Goal: Transaction & Acquisition: Purchase product/service

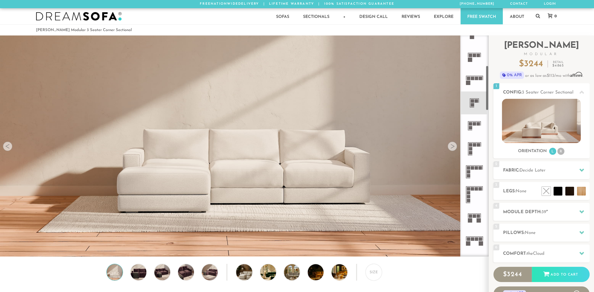
scroll to position [147, 0]
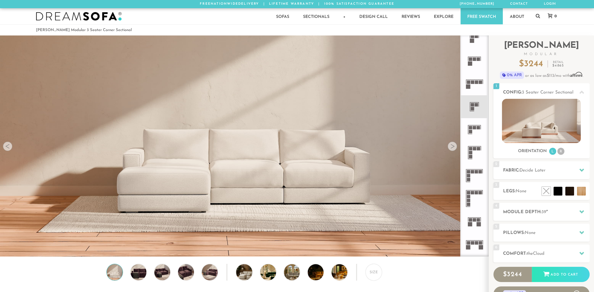
click at [472, 123] on icon at bounding box center [474, 129] width 23 height 23
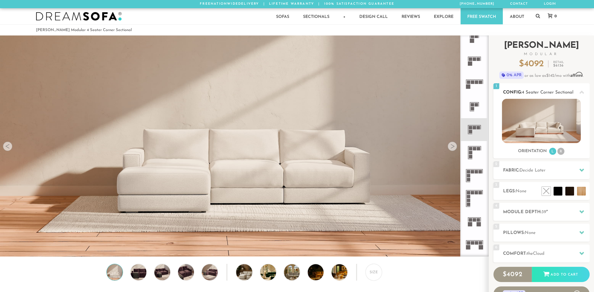
click at [560, 152] on li "R" at bounding box center [560, 151] width 7 height 7
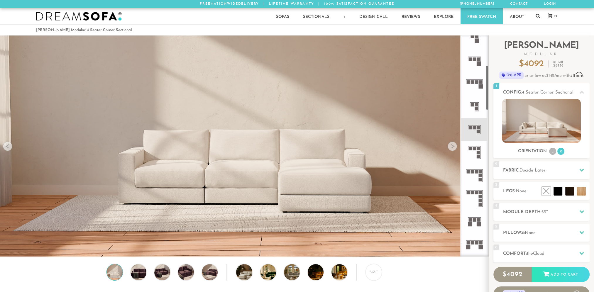
click at [467, 131] on icon at bounding box center [474, 129] width 23 height 23
click at [473, 129] on icon at bounding box center [474, 129] width 23 height 23
click at [554, 168] on h2 "Fabric: Decide Later" at bounding box center [546, 170] width 86 height 7
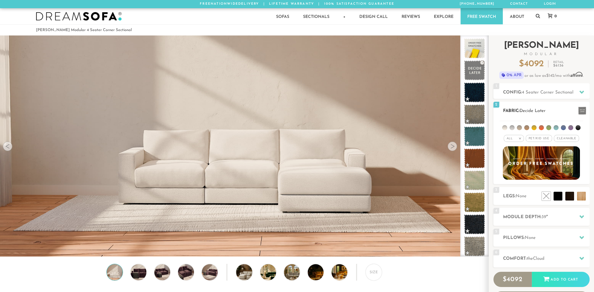
click at [538, 139] on span "Pet/Kid Use x" at bounding box center [538, 138] width 26 height 7
click at [561, 139] on span "Cleanable x" at bounding box center [568, 138] width 25 height 7
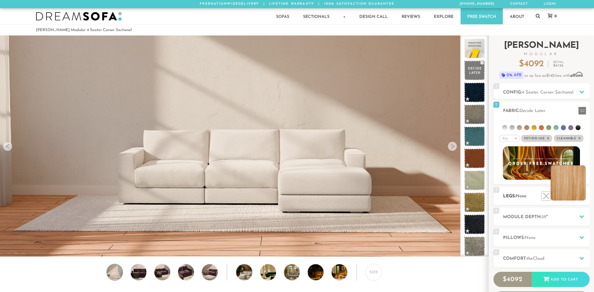
click at [583, 198] on li at bounding box center [567, 182] width 35 height 35
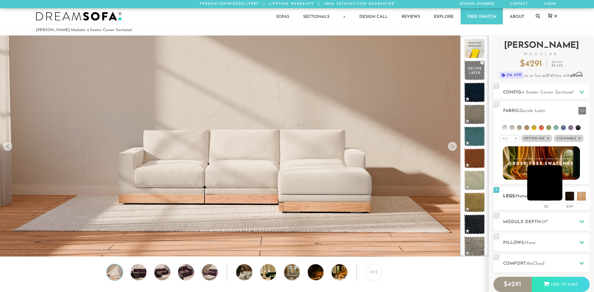
click at [557, 198] on li at bounding box center [544, 182] width 35 height 35
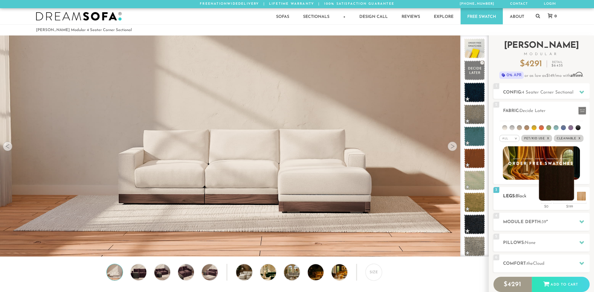
click at [571, 196] on li at bounding box center [556, 182] width 35 height 35
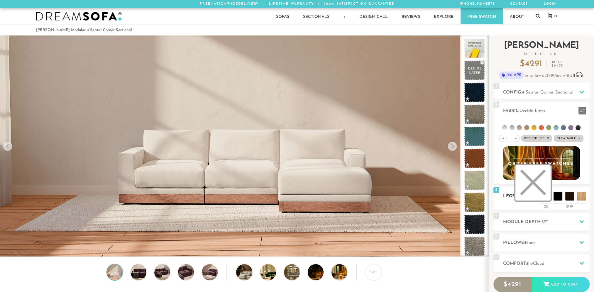
click at [543, 194] on li at bounding box center [532, 182] width 35 height 35
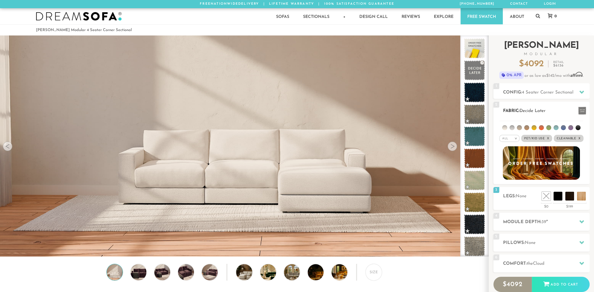
click at [559, 125] on ul at bounding box center [541, 126] width 84 height 11
click at [562, 126] on li at bounding box center [563, 127] width 5 height 5
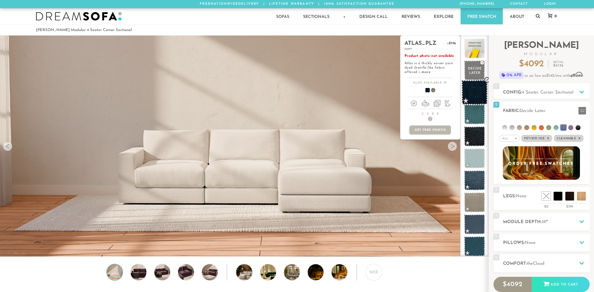
click at [475, 91] on span at bounding box center [474, 92] width 26 height 25
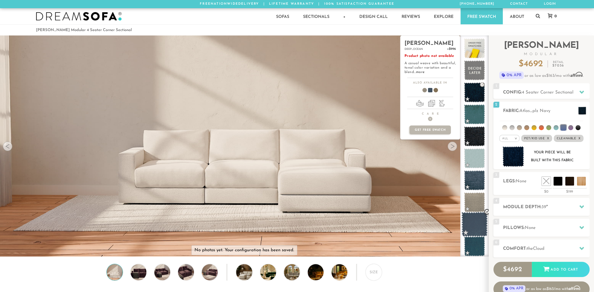
click at [477, 222] on span at bounding box center [474, 224] width 26 height 25
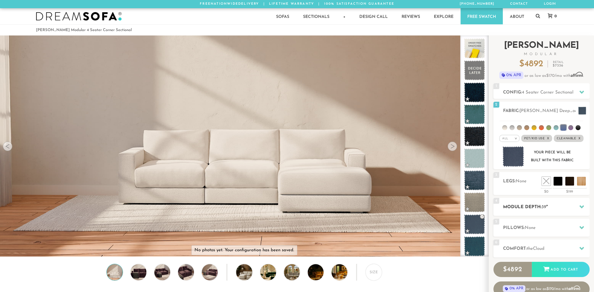
click at [548, 204] on h2 "Module Depth: 39 "" at bounding box center [546, 207] width 86 height 7
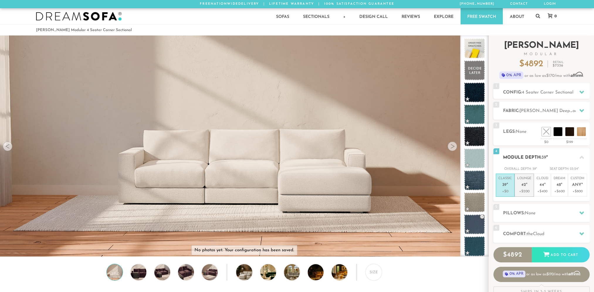
click at [529, 191] on p "+$200" at bounding box center [524, 191] width 14 height 5
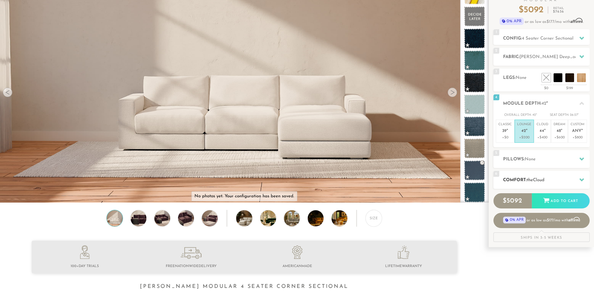
scroll to position [59, 0]
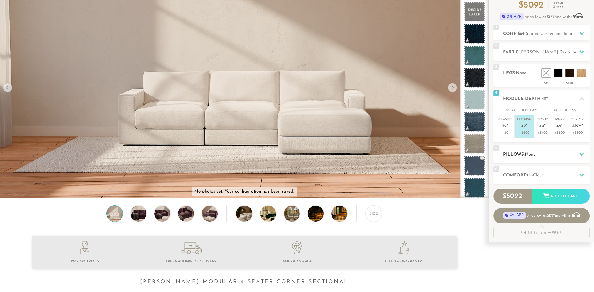
click at [531, 152] on span "None" at bounding box center [530, 154] width 11 height 4
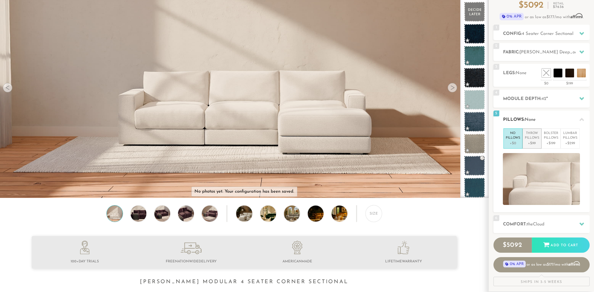
click at [526, 147] on li "Throw Pillows +$99" at bounding box center [531, 138] width 19 height 20
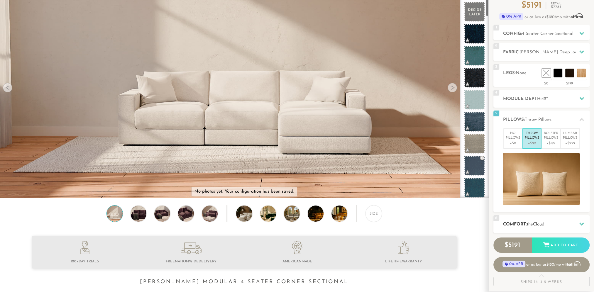
click at [530, 225] on span "the" at bounding box center [530, 224] width 6 height 4
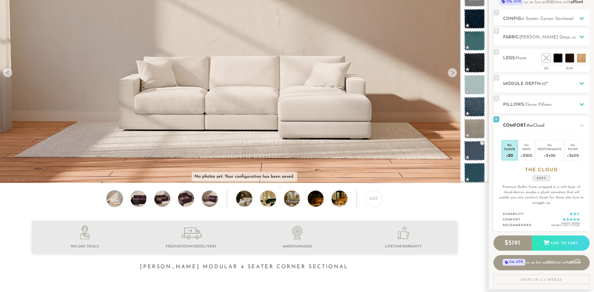
scroll to position [78, 0]
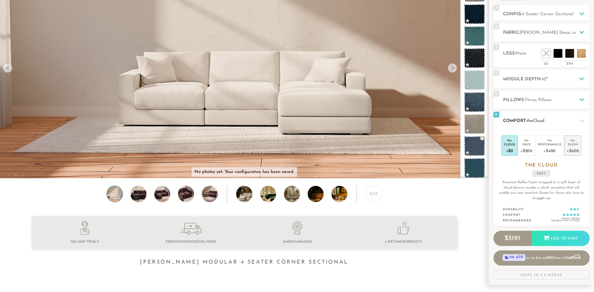
click at [572, 144] on div "Plush" at bounding box center [572, 144] width 12 height 4
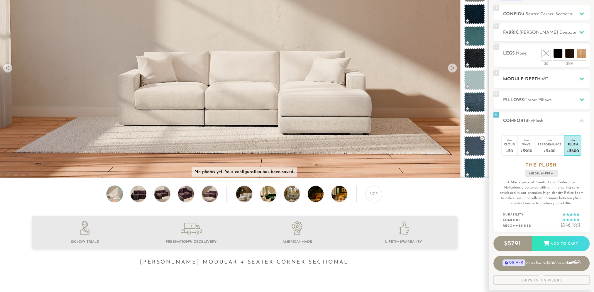
click at [570, 78] on h2 "Module Depth: 42 "" at bounding box center [546, 79] width 86 height 7
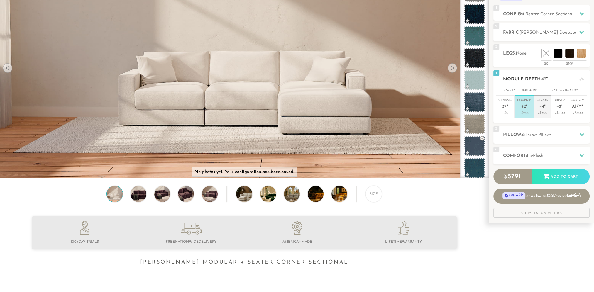
click at [543, 114] on p "+$400" at bounding box center [542, 113] width 12 height 5
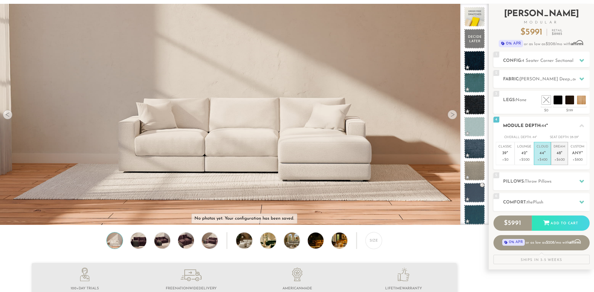
scroll to position [0, 0]
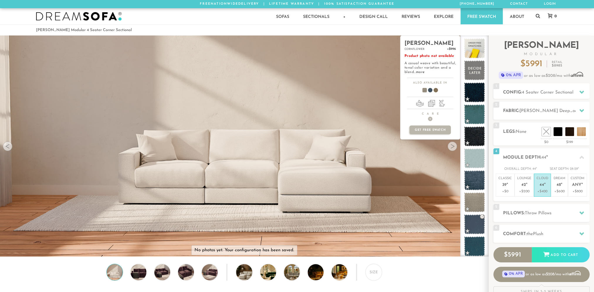
click at [428, 57] on span "Product photo not available" at bounding box center [429, 56] width 50 height 4
click at [421, 50] on h3 "cornflower" at bounding box center [429, 50] width 51 height 4
click at [418, 41] on h2 "[PERSON_NAME] +$996" at bounding box center [429, 44] width 51 height 6
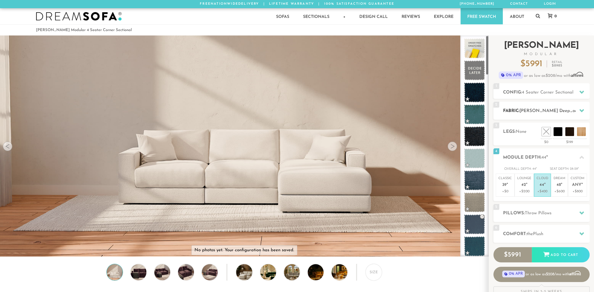
click at [522, 104] on div "2 Fabric: [PERSON_NAME] Deep_ocean" at bounding box center [541, 111] width 96 height 18
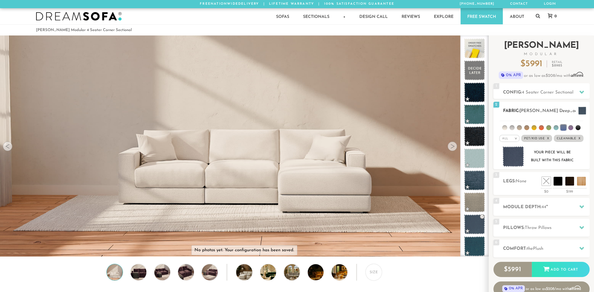
click at [548, 138] on em "x" at bounding box center [548, 138] width 2 height 3
click at [548, 138] on span "Pet/Kid Use x" at bounding box center [536, 138] width 26 height 7
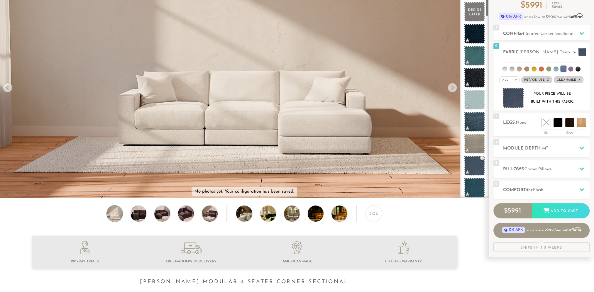
scroll to position [59, 0]
click at [374, 214] on div "Size" at bounding box center [373, 213] width 16 height 16
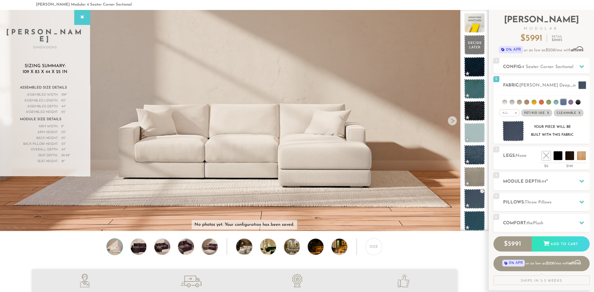
scroll to position [0, 0]
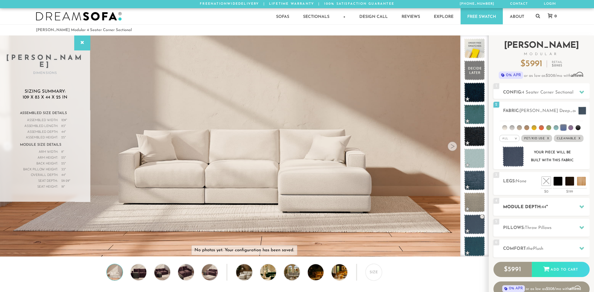
click at [568, 210] on h2 "Module Depth: 44 "" at bounding box center [546, 207] width 86 height 7
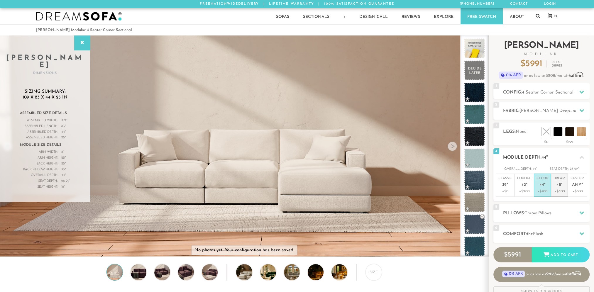
click at [559, 185] on span "48" at bounding box center [558, 185] width 4 height 5
click at [545, 189] on p "+$400" at bounding box center [542, 191] width 12 height 5
click at [509, 189] on p "+$0" at bounding box center [504, 191] width 13 height 5
click at [524, 189] on p "+$200" at bounding box center [524, 191] width 14 height 5
click at [542, 179] on p "Cloud 44 "" at bounding box center [542, 182] width 12 height 13
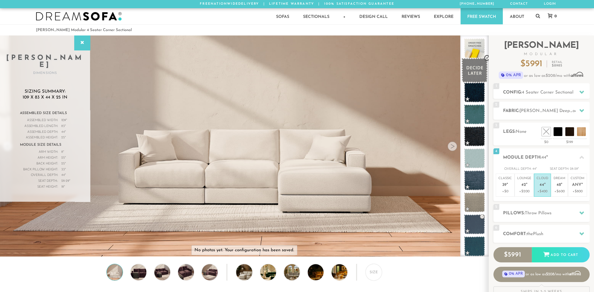
click at [474, 72] on span at bounding box center [474, 70] width 26 height 25
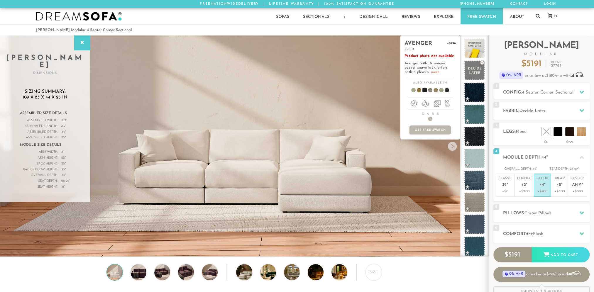
click at [431, 71] on link "more" at bounding box center [435, 72] width 9 height 4
click at [478, 181] on span at bounding box center [474, 180] width 26 height 25
click at [431, 70] on link "more" at bounding box center [435, 72] width 9 height 4
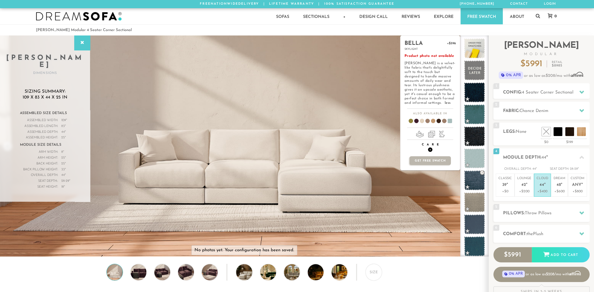
click at [427, 143] on h4 "Care +" at bounding box center [430, 147] width 60 height 9
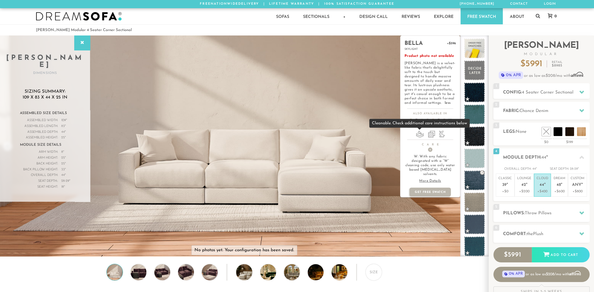
click at [416, 135] on li at bounding box center [420, 134] width 8 height 7
click at [430, 148] on span "+" at bounding box center [430, 149] width 4 height 4
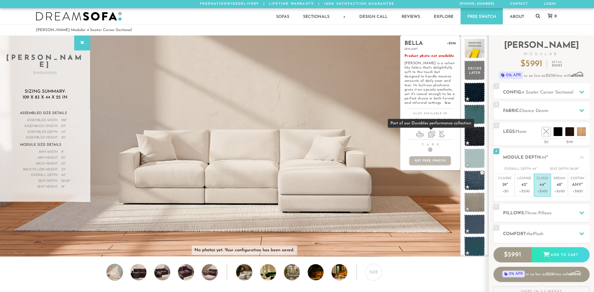
click at [430, 135] on li at bounding box center [431, 134] width 7 height 7
click at [442, 136] on li at bounding box center [442, 134] width 6 height 7
